Goal: Check status: Check status

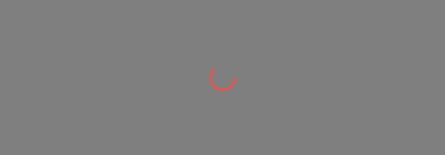
drag, startPoint x: 201, startPoint y: 151, endPoint x: 202, endPoint y: 160, distance: 8.6
click at [202, 0] on html at bounding box center [222, 0] width 445 height 0
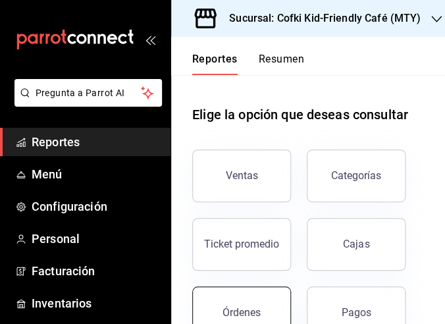
scroll to position [73, 0]
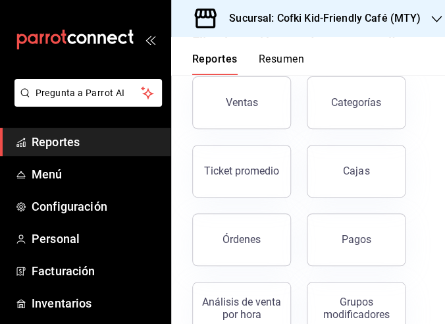
click at [251, 154] on div "Órdenes" at bounding box center [241, 239] width 38 height 12
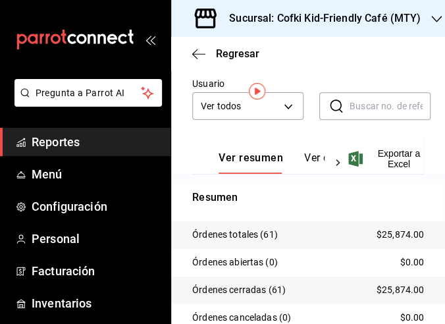
scroll to position [322, 0]
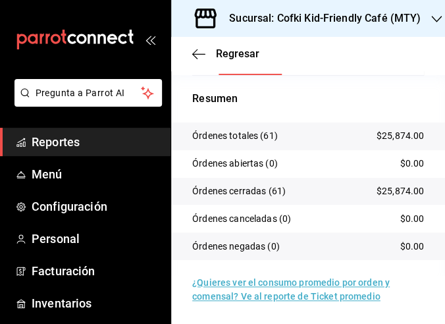
click at [362, 11] on h3 "Sucursal: Cofki Kid-Friendly Café (MTY)" at bounding box center [319, 19] width 202 height 16
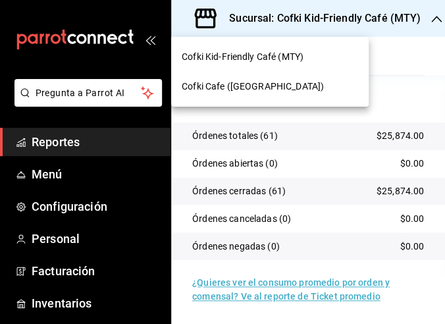
click at [245, 78] on div "Cofki Cafe ([GEOGRAPHIC_DATA])" at bounding box center [269, 87] width 197 height 30
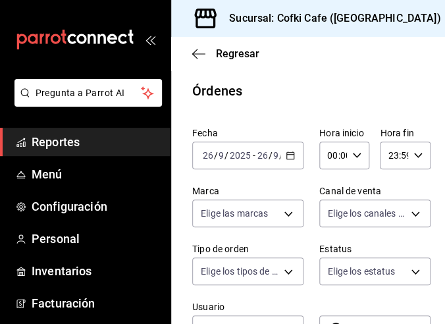
scroll to position [292, 0]
